Goal: Navigation & Orientation: Find specific page/section

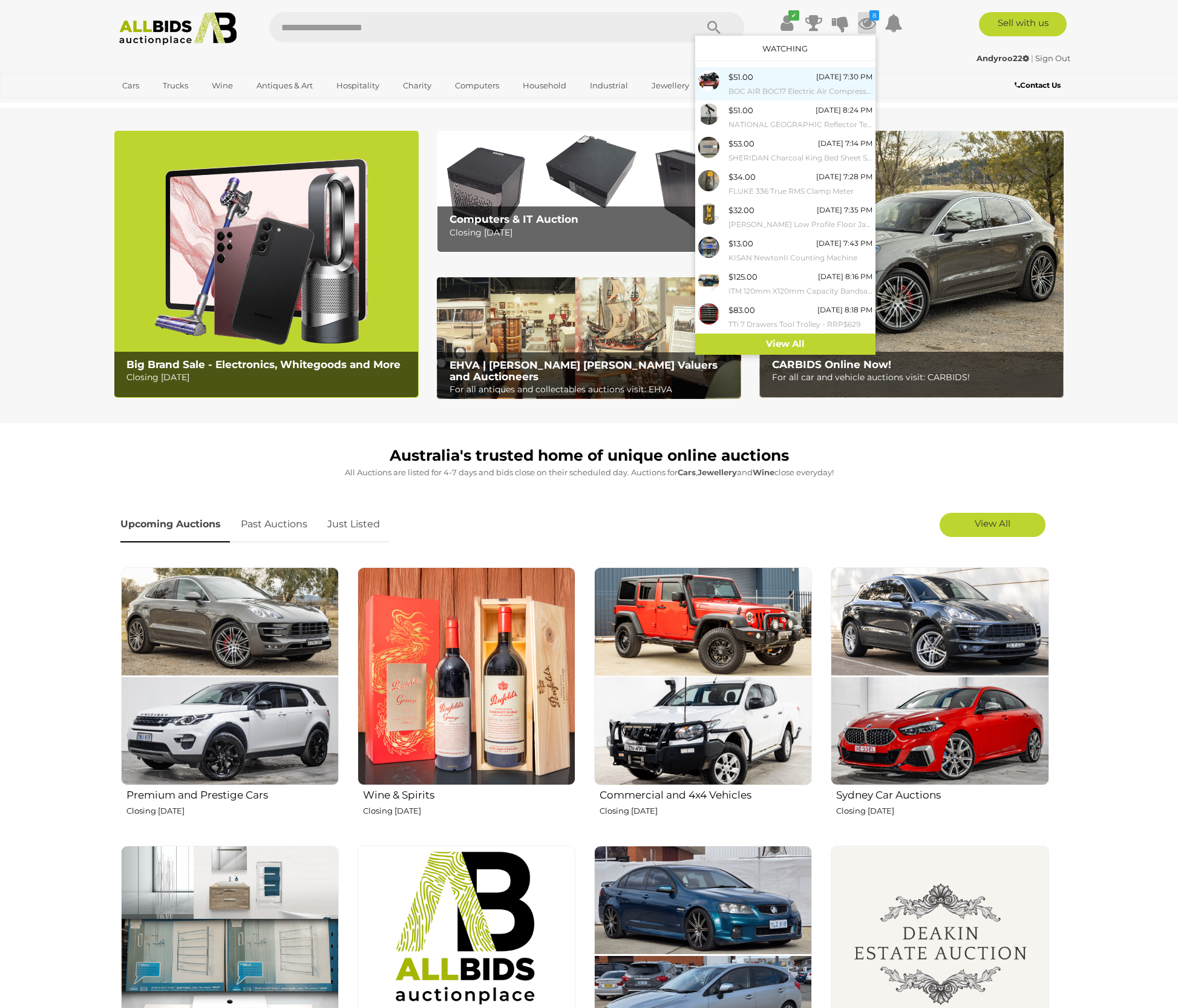
click at [772, 77] on div "$51.00 Today 7:30 PM BOC AIR BOC17 Electric Air Compressor" at bounding box center [800, 84] width 144 height 27
click at [743, 75] on span "$51.00" at bounding box center [741, 77] width 25 height 9
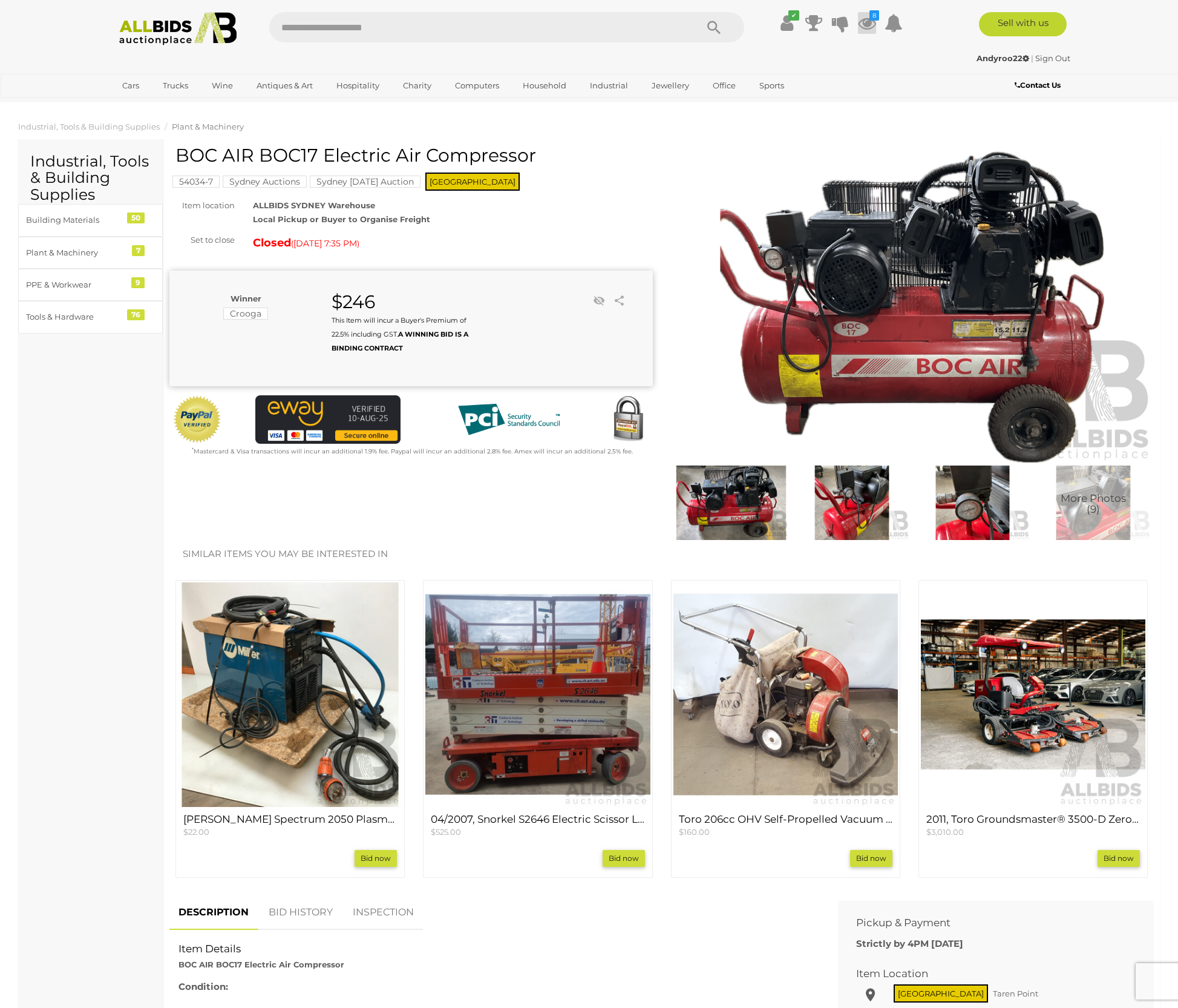
click at [874, 20] on icon "8" at bounding box center [874, 15] width 9 height 10
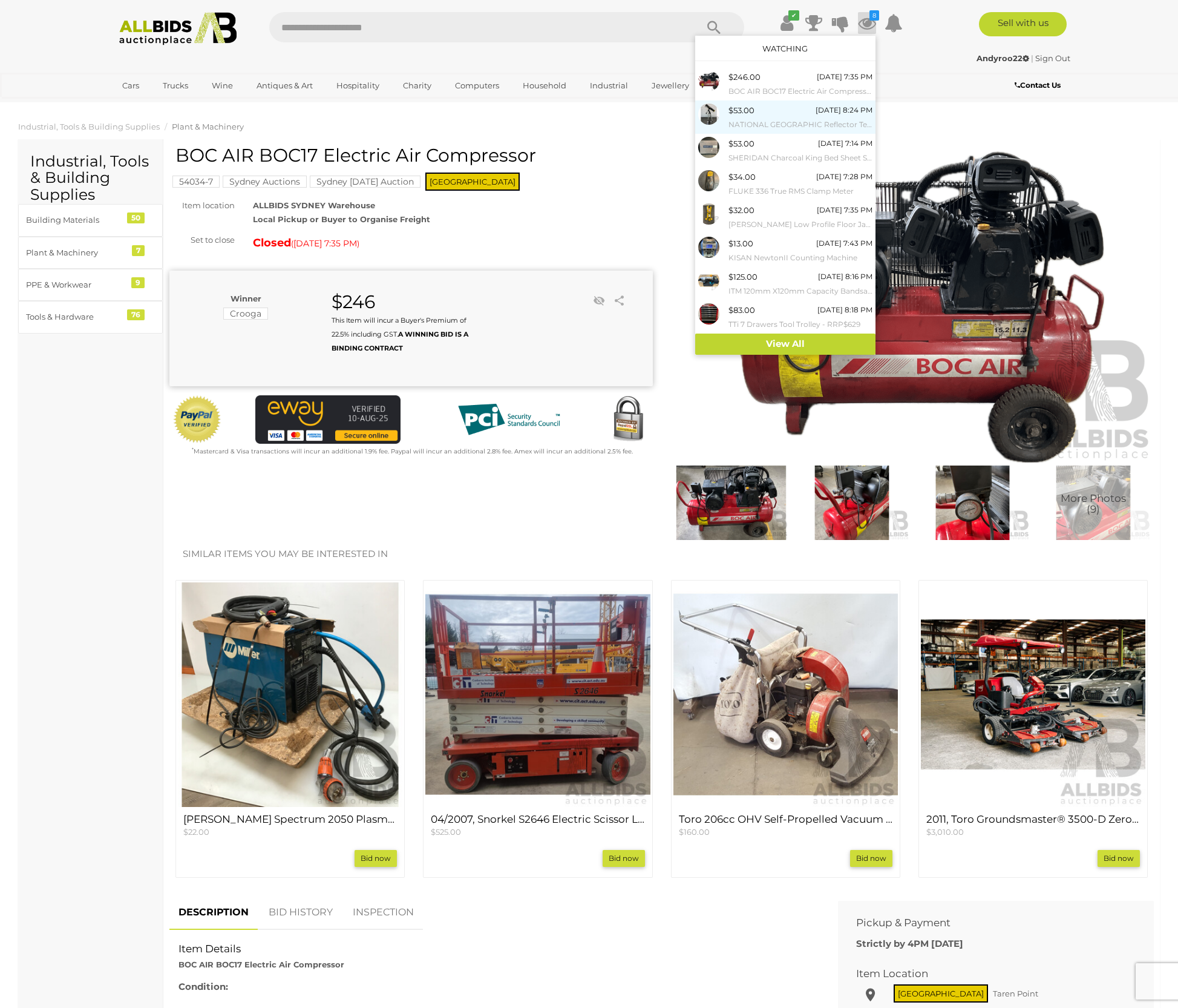
click at [764, 108] on div "$53.00 Today 8:24 PM NATIONAL GEOGRAPHIC Reflector Telescope" at bounding box center [800, 117] width 144 height 27
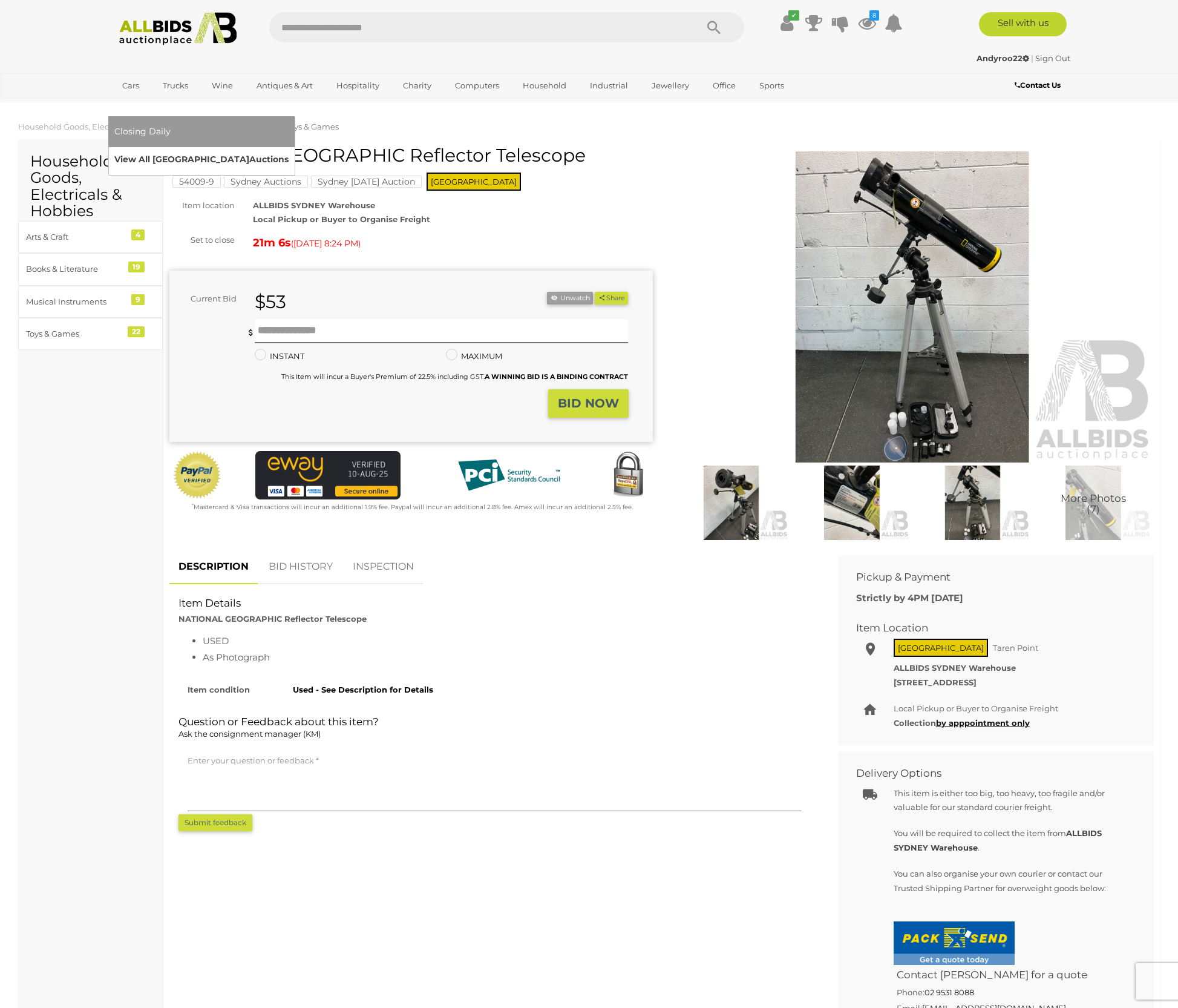
click at [289, 150] on link "View All Sydney Auctions" at bounding box center [201, 159] width 174 height 19
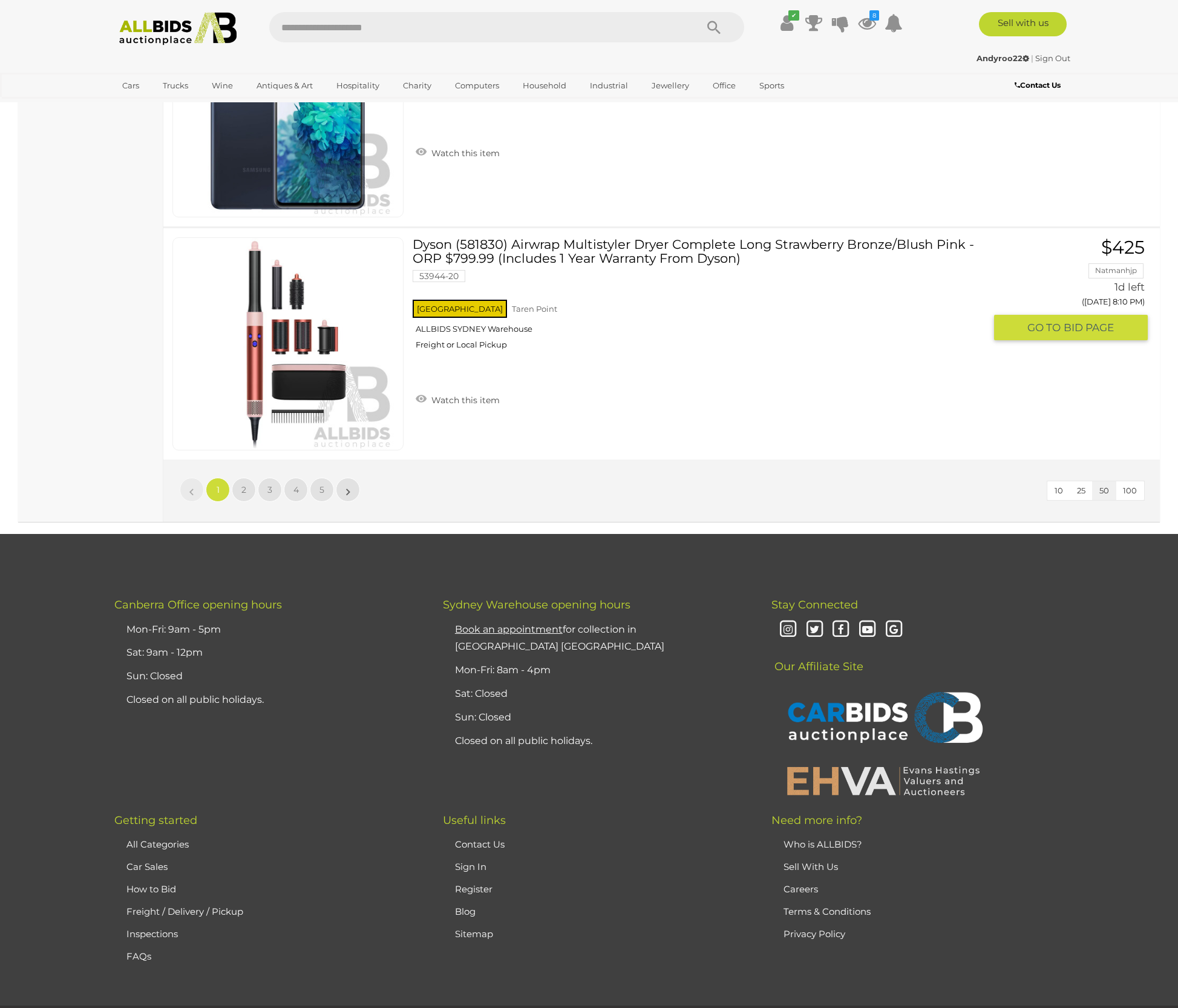
scroll to position [11353, 0]
